Goal: Navigation & Orientation: Find specific page/section

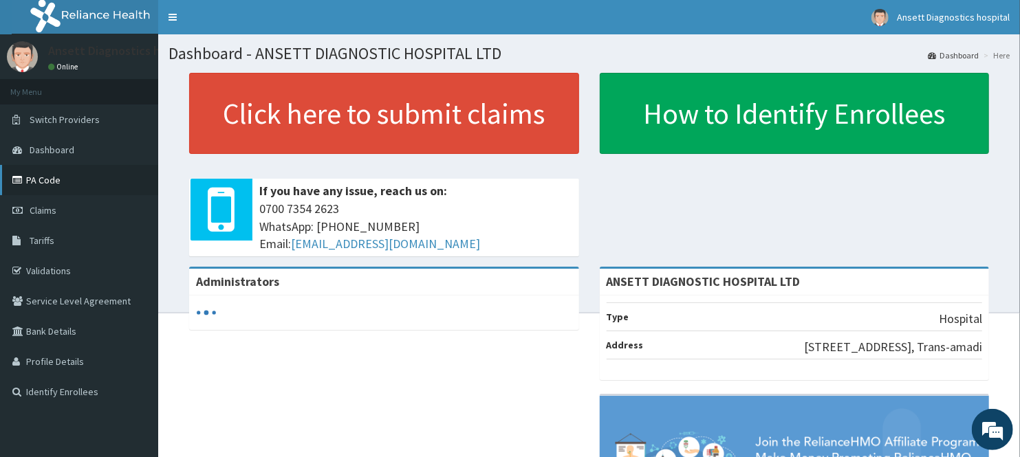
click at [47, 180] on link "PA Code" at bounding box center [79, 180] width 158 height 30
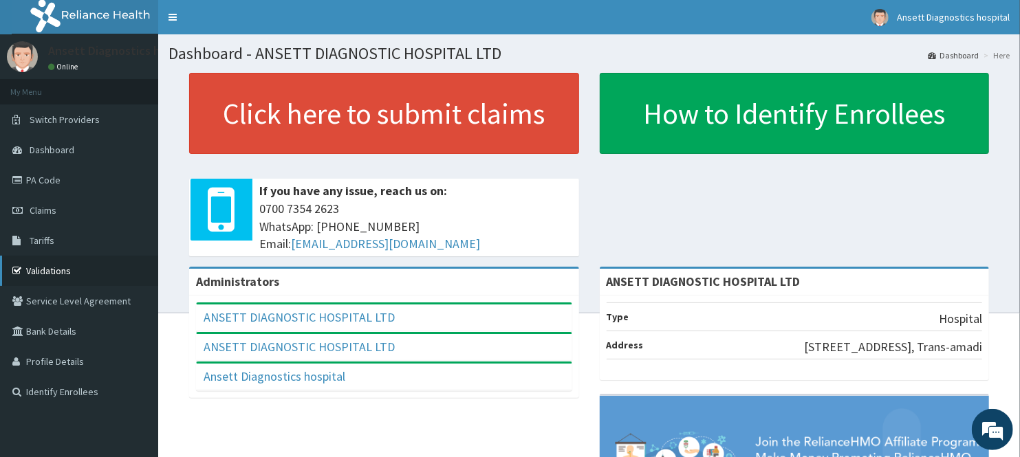
click at [45, 265] on link "Validations" at bounding box center [79, 271] width 158 height 30
